Goal: Information Seeking & Learning: Learn about a topic

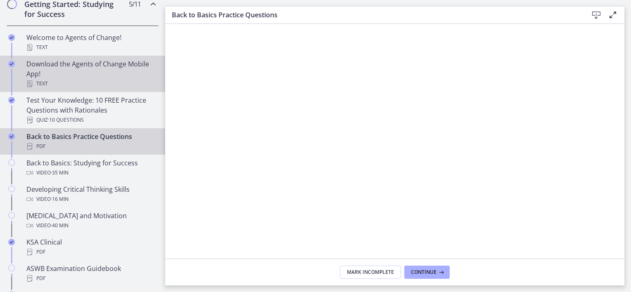
scroll to position [207, 0]
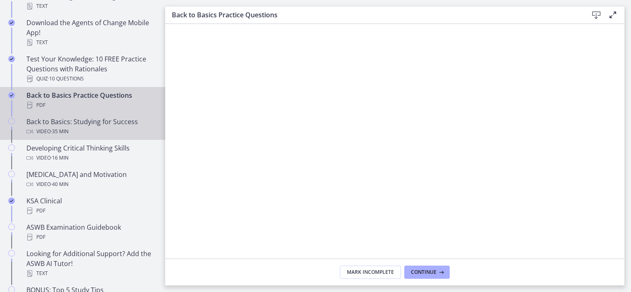
click at [57, 123] on div "Back to Basics: Studying for Success Video · 35 min" at bounding box center [90, 127] width 129 height 20
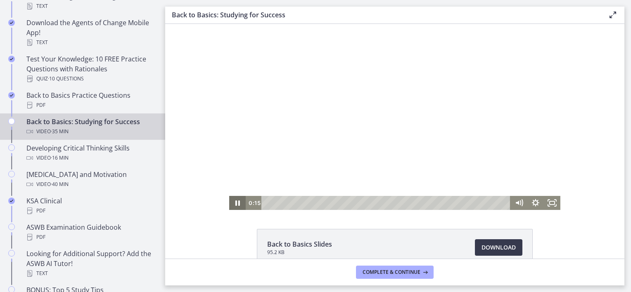
click at [235, 205] on icon "Pause" at bounding box center [237, 203] width 5 height 5
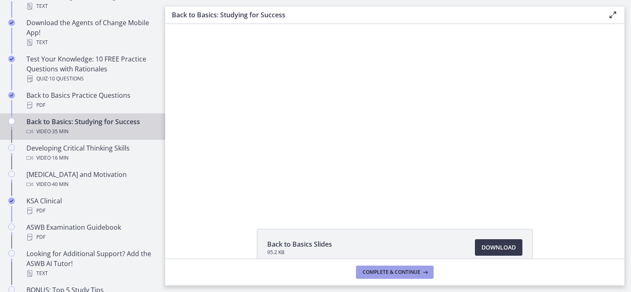
click at [397, 271] on span "Complete & continue" at bounding box center [392, 272] width 58 height 7
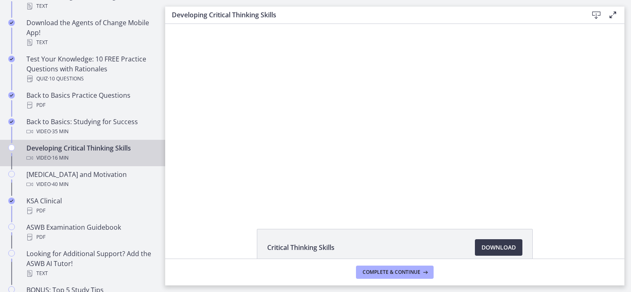
click at [590, 42] on div "Click for sound @keyframes VOLUME_SMALL_WAVE_FLASH { 0% { opacity: 0; } 33% { o…" at bounding box center [394, 117] width 459 height 186
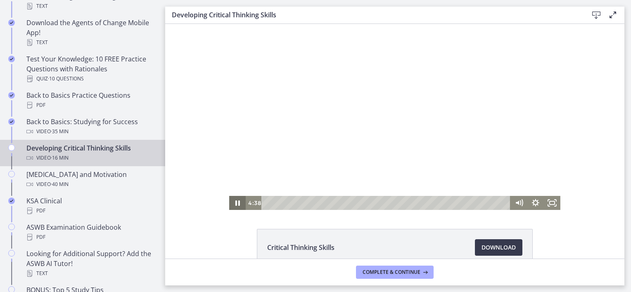
click at [238, 204] on icon "Pause" at bounding box center [237, 203] width 17 height 14
click at [236, 204] on icon "Play Video" at bounding box center [238, 203] width 4 height 6
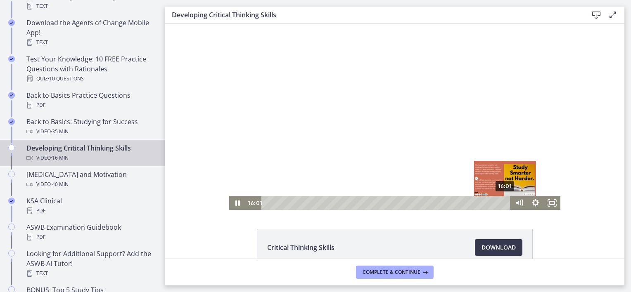
click at [503, 209] on div "16:01" at bounding box center [387, 203] width 239 height 14
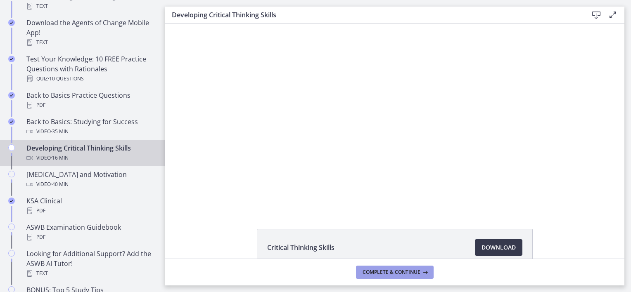
click at [405, 271] on span "Complete & continue" at bounding box center [392, 272] width 58 height 7
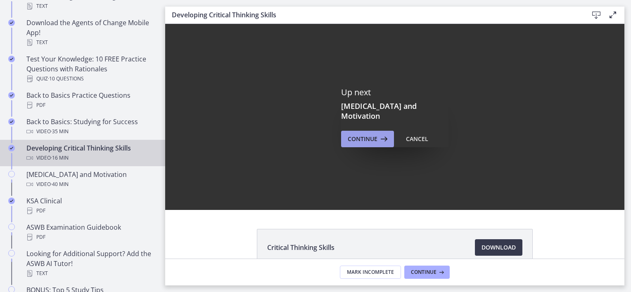
click at [363, 134] on span "Continue" at bounding box center [363, 139] width 30 height 10
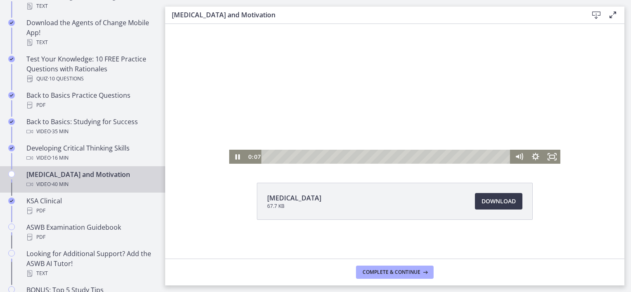
scroll to position [47, 0]
click at [235, 157] on icon "Pause" at bounding box center [237, 156] width 5 height 5
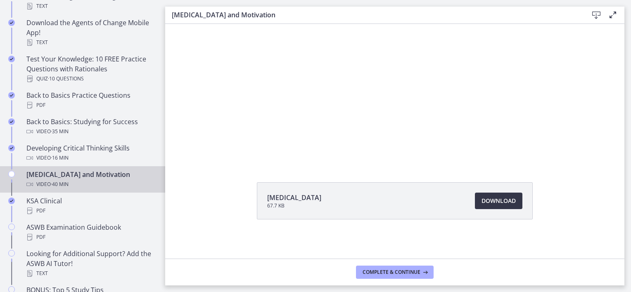
click at [494, 202] on span "Download Opens in a new window" at bounding box center [499, 201] width 34 height 10
